Goal: Information Seeking & Learning: Find contact information

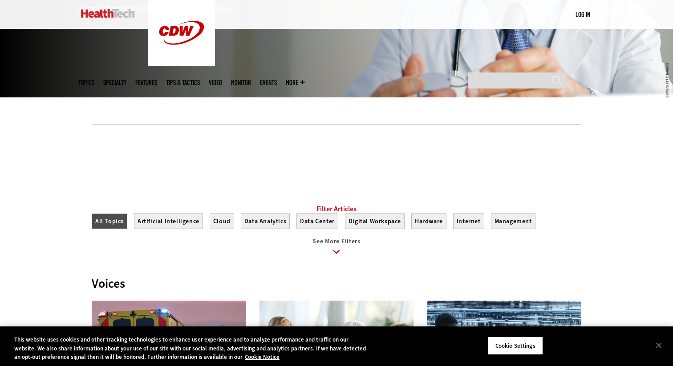
scroll to position [391, 0]
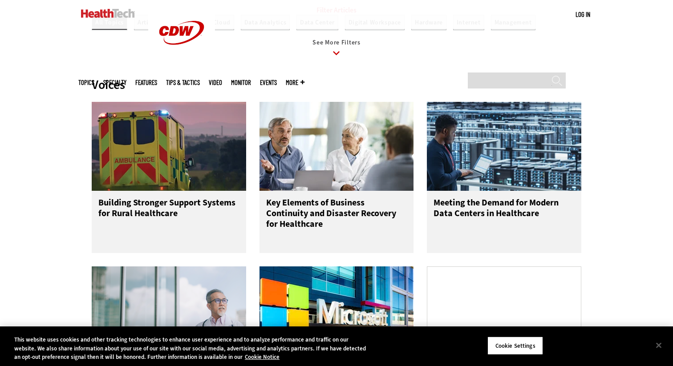
click at [101, 185] on img at bounding box center [169, 146] width 154 height 89
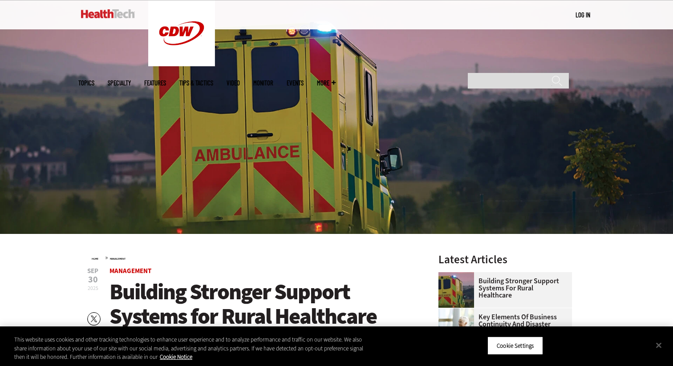
scroll to position [85, 0]
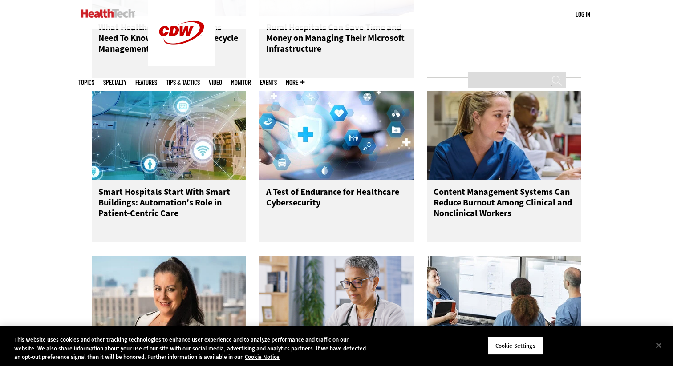
scroll to position [751, 0]
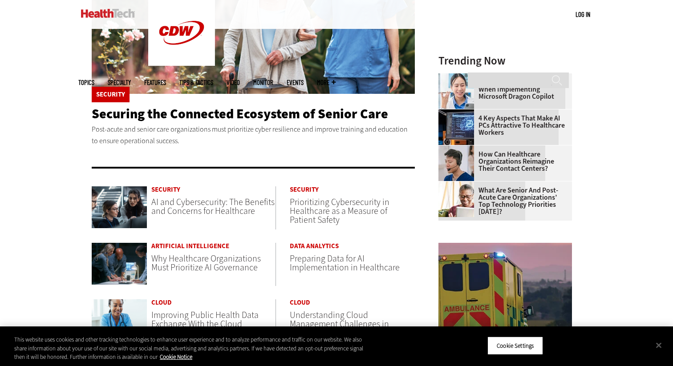
scroll to position [197, 0]
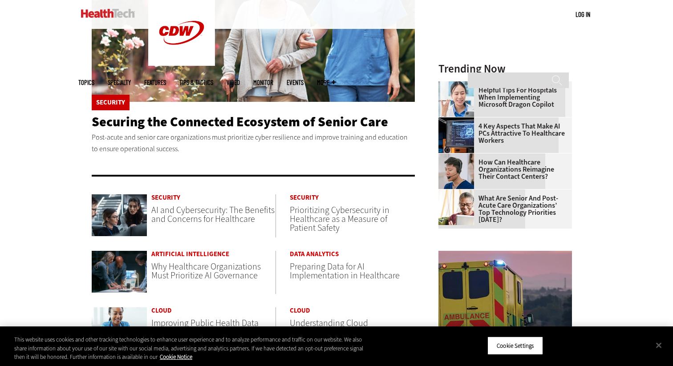
scroll to position [350, 0]
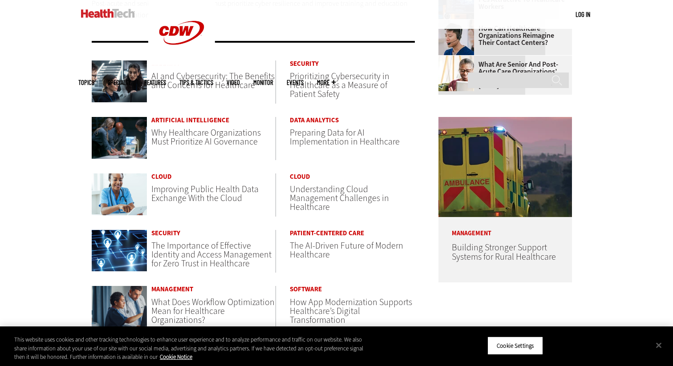
click at [182, 144] on span "Why Healthcare Organizations Must Prioritize AI Governance" at bounding box center [205, 137] width 109 height 21
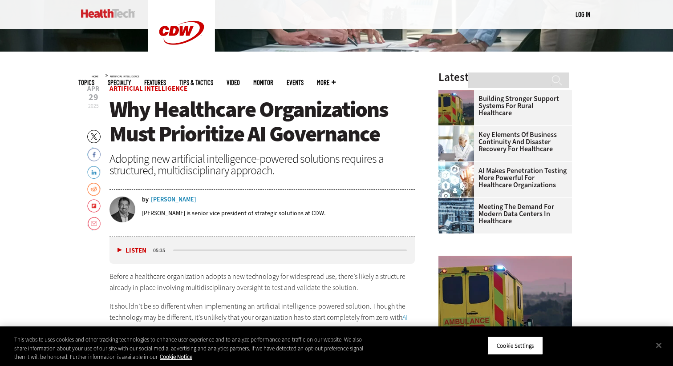
scroll to position [287, 0]
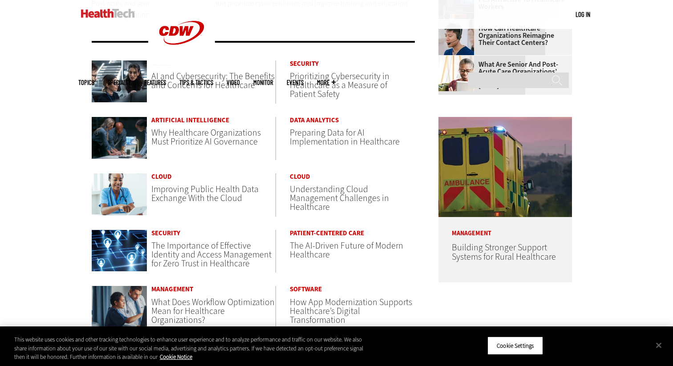
scroll to position [642, 0]
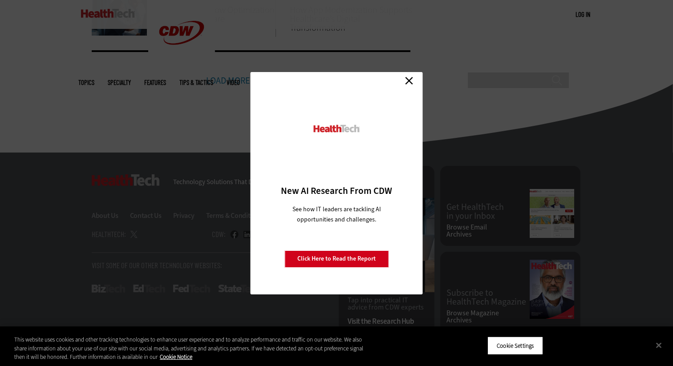
click at [405, 83] on link "Close" at bounding box center [408, 80] width 13 height 13
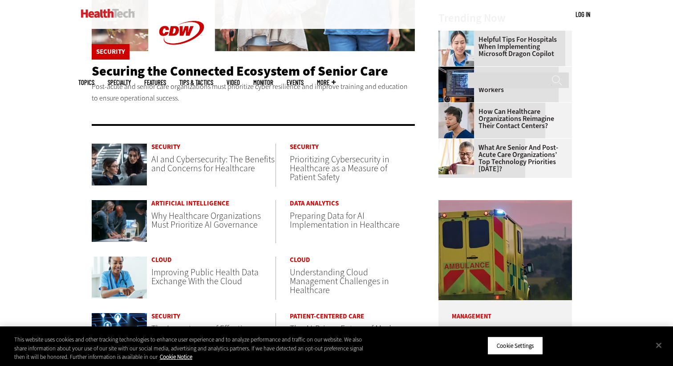
scroll to position [329, 0]
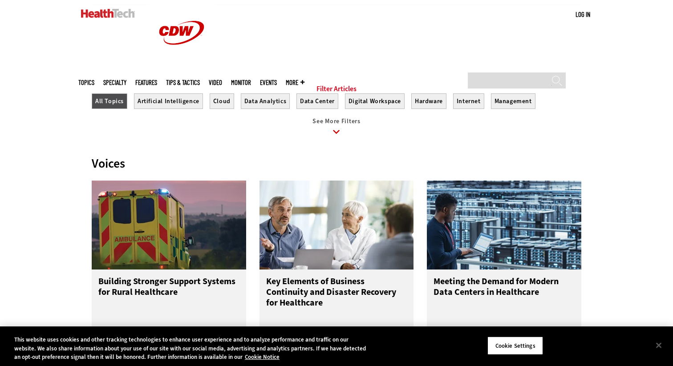
scroll to position [469, 0]
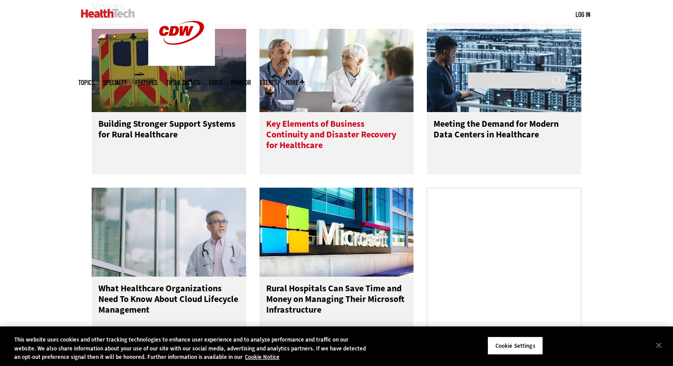
click at [279, 174] on div "Key Elements of Business Continuity and Disaster Recovery for Healthcare" at bounding box center [336, 143] width 154 height 62
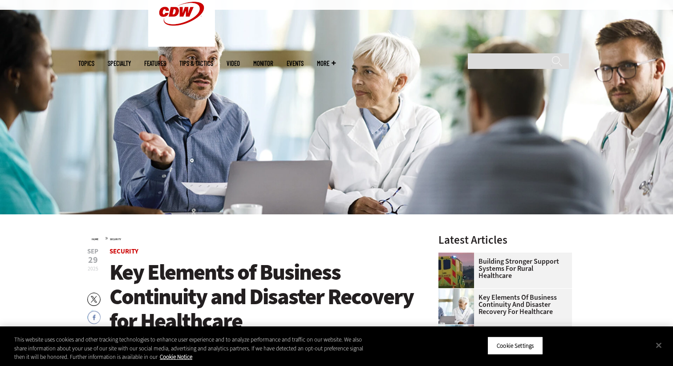
scroll to position [103, 0]
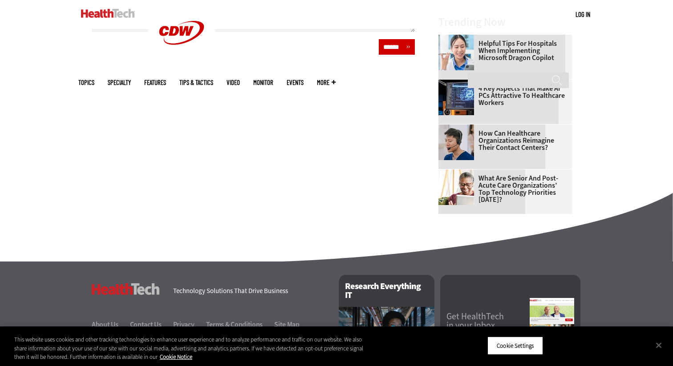
scroll to position [597, 0]
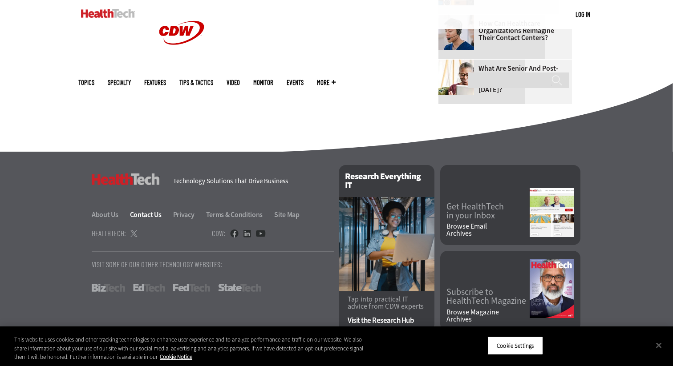
click at [145, 214] on link "Contact Us" at bounding box center [151, 214] width 42 height 9
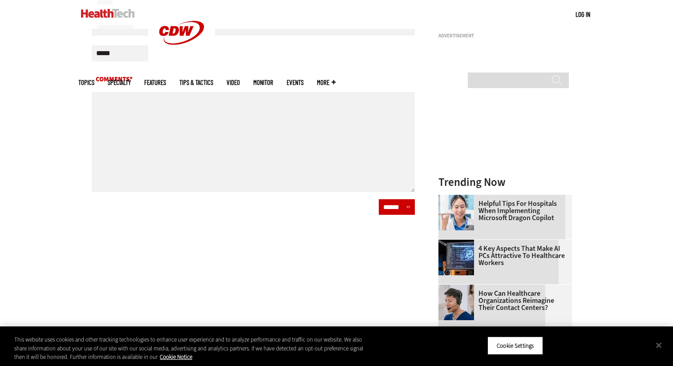
scroll to position [341, 0]
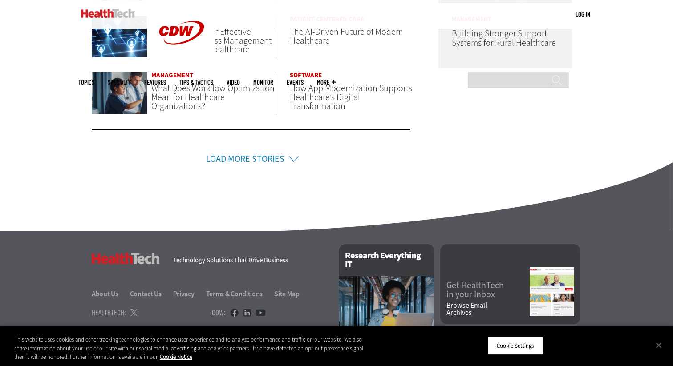
scroll to position [642, 0]
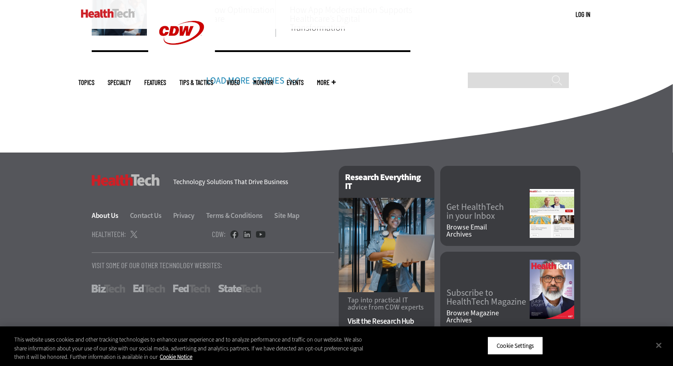
click at [110, 213] on link "About Us" at bounding box center [110, 215] width 37 height 9
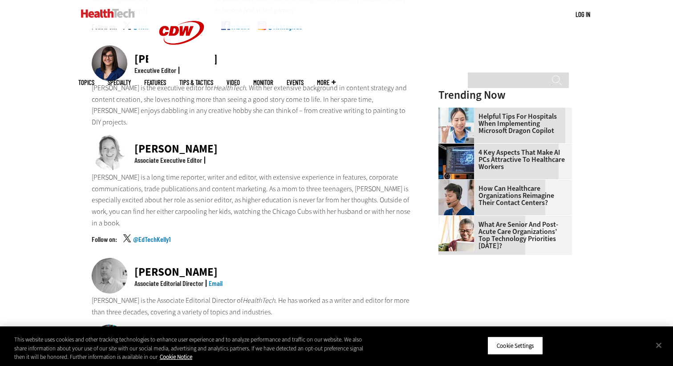
scroll to position [387, 0]
click at [167, 66] on div "Executive Editor" at bounding box center [155, 69] width 42 height 7
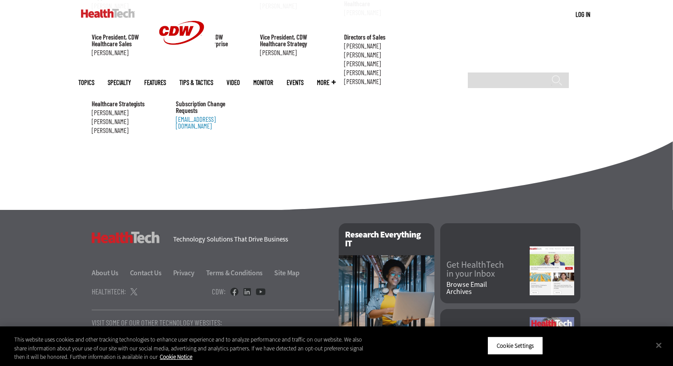
scroll to position [1033, 0]
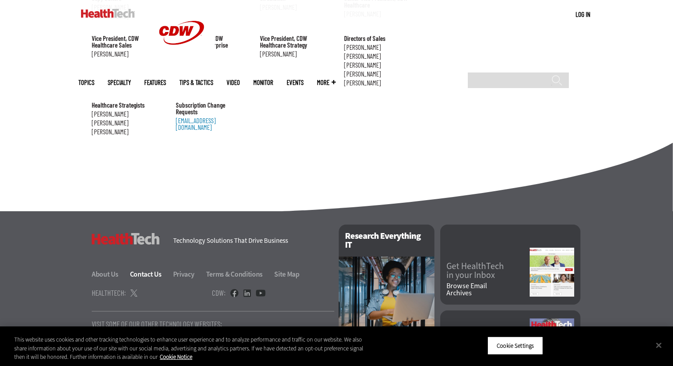
click at [149, 270] on link "Contact Us" at bounding box center [151, 274] width 42 height 9
